Goal: Check status: Check status

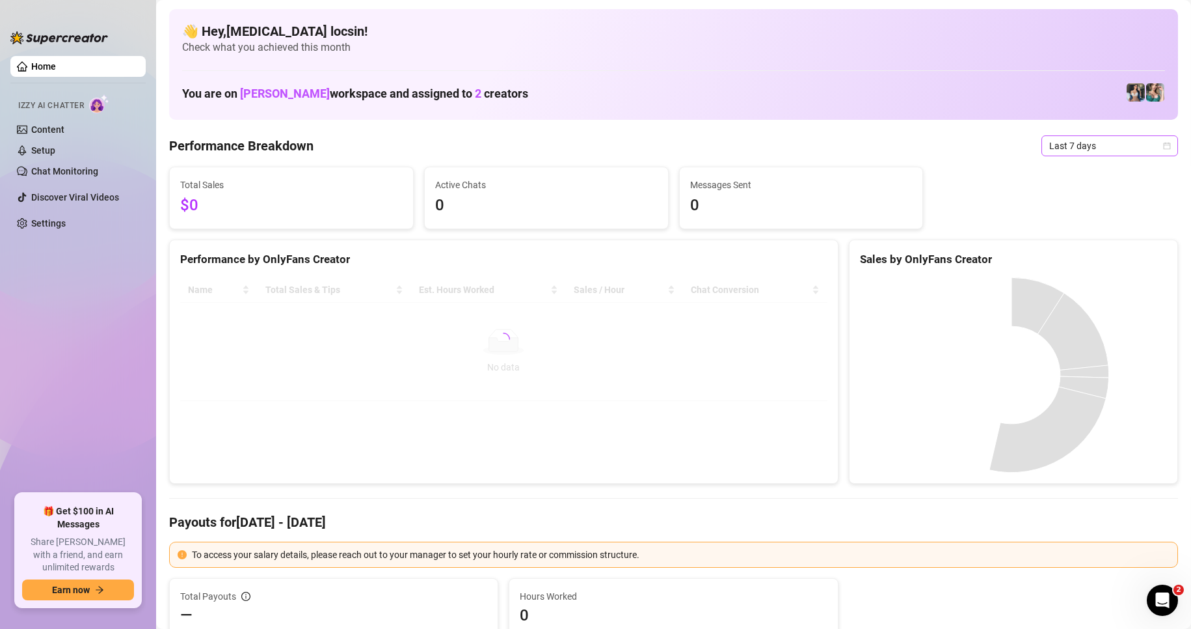
click at [1104, 150] on span "Last 7 days" at bounding box center [1109, 146] width 121 height 20
click at [1079, 246] on div "Custom date" at bounding box center [1098, 255] width 131 height 21
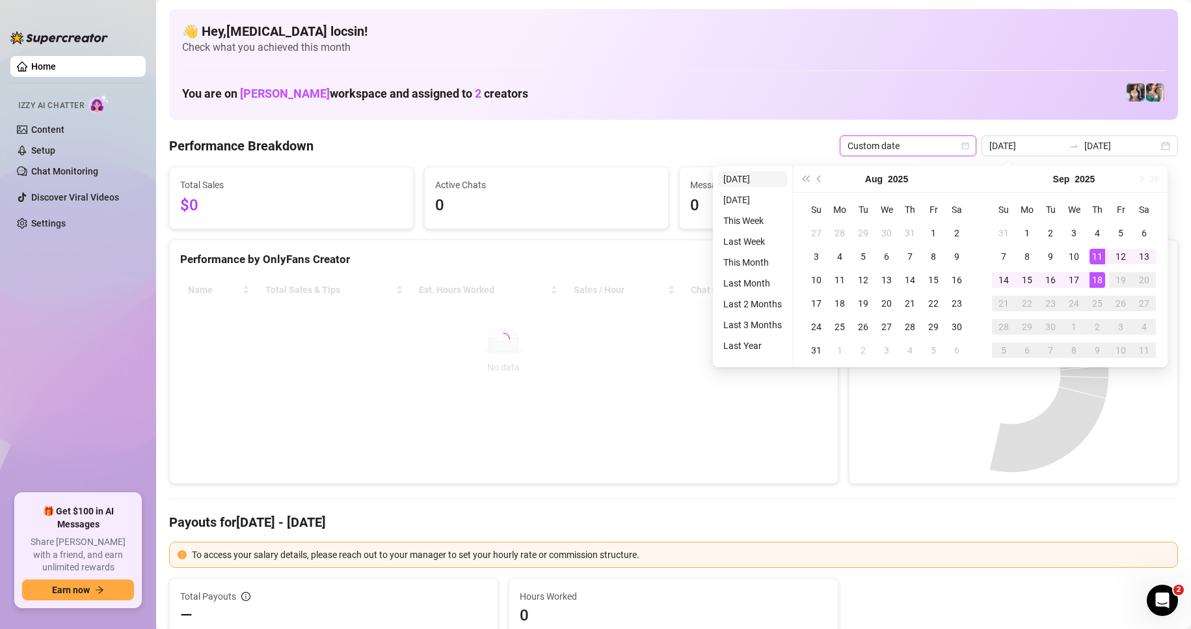
type input "[DATE]"
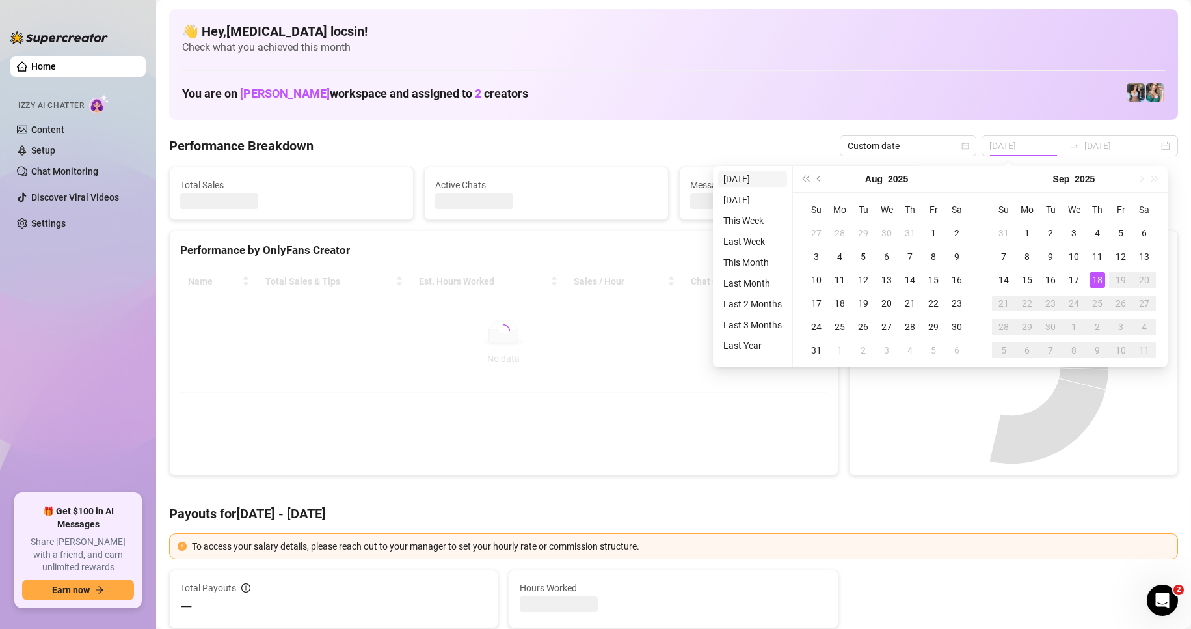
click at [756, 176] on li "[DATE]" at bounding box center [752, 179] width 69 height 16
type input "[DATE]"
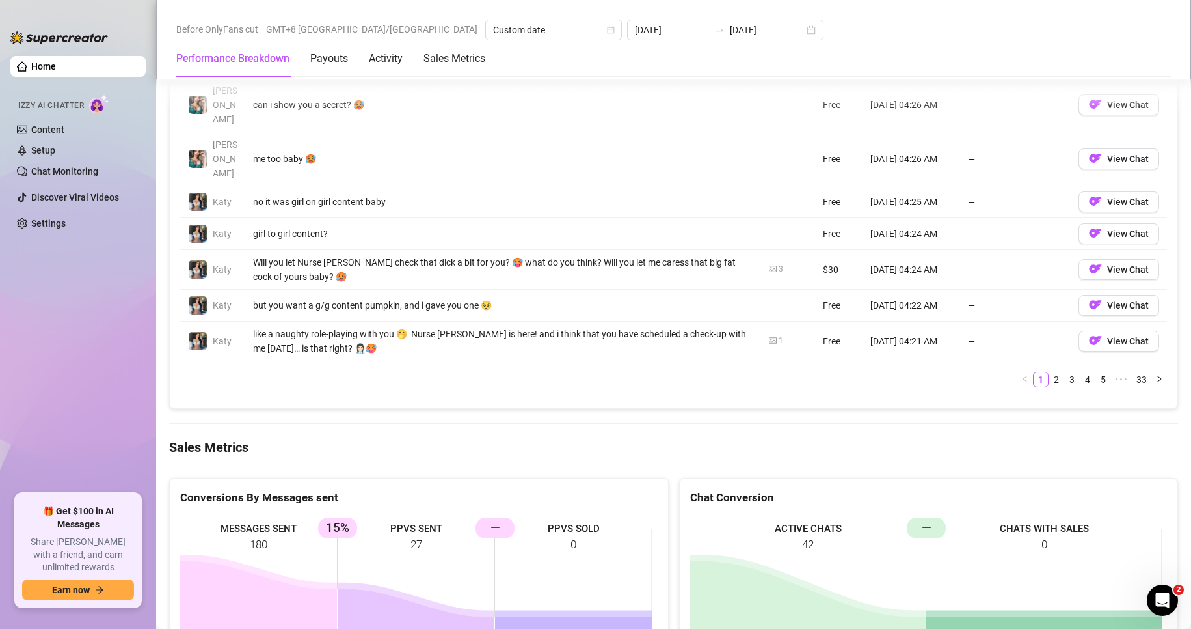
scroll to position [1627, 0]
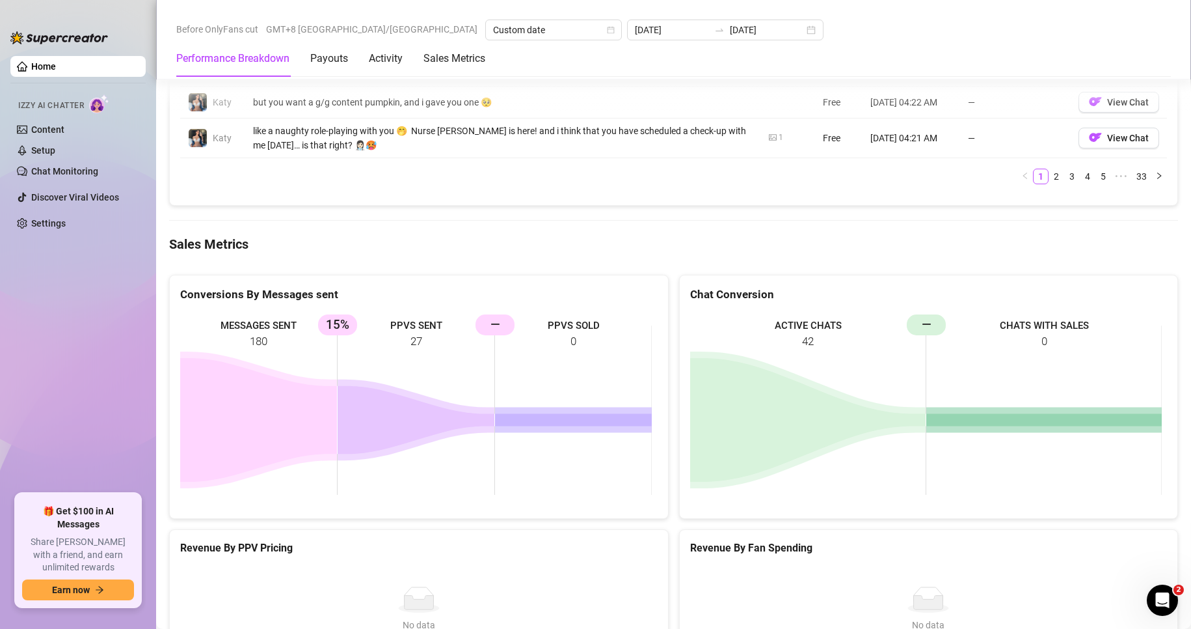
drag, startPoint x: 400, startPoint y: 299, endPoint x: 427, endPoint y: 293, distance: 27.8
click at [427, 312] on rect at bounding box center [416, 409] width 472 height 195
